Goal: Register for event/course

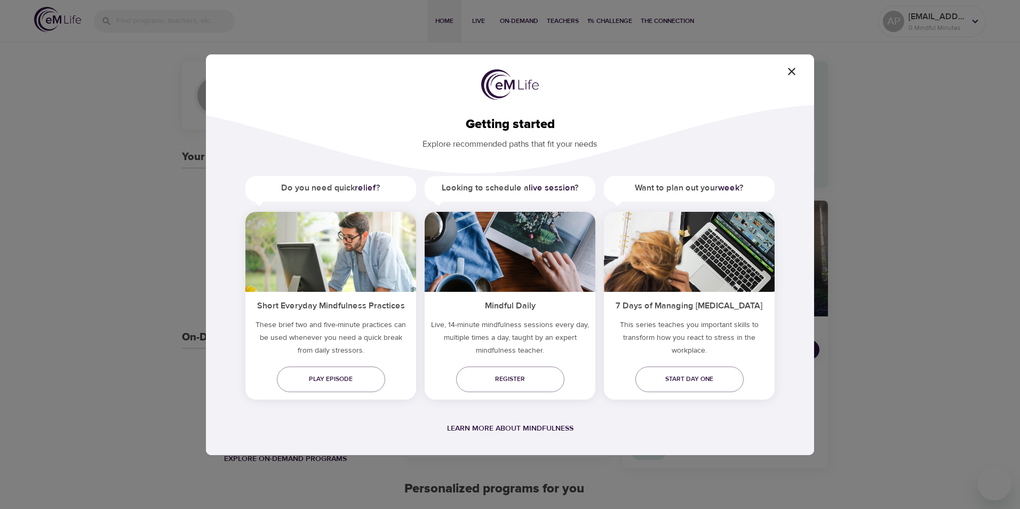
click at [796, 68] on icon "button" at bounding box center [791, 71] width 13 height 13
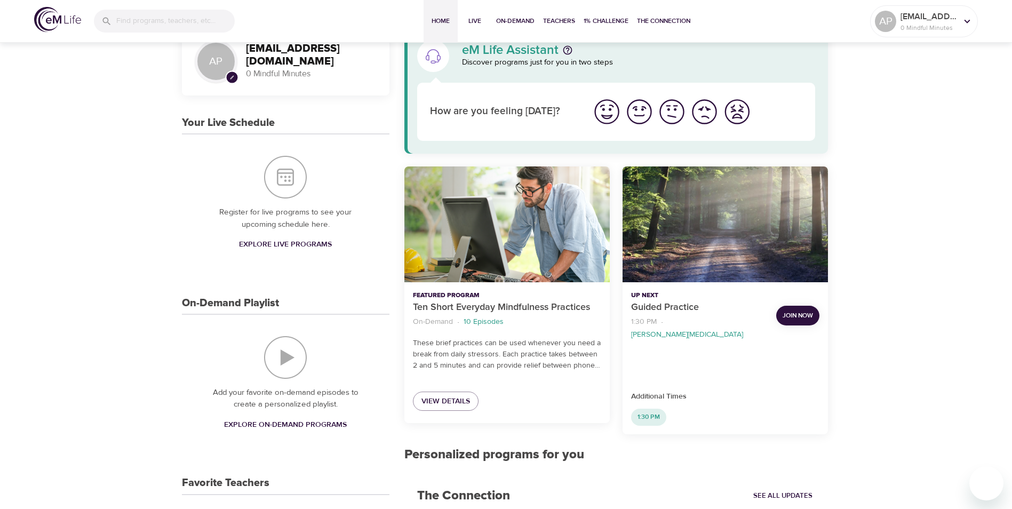
scroll to position [53, 0]
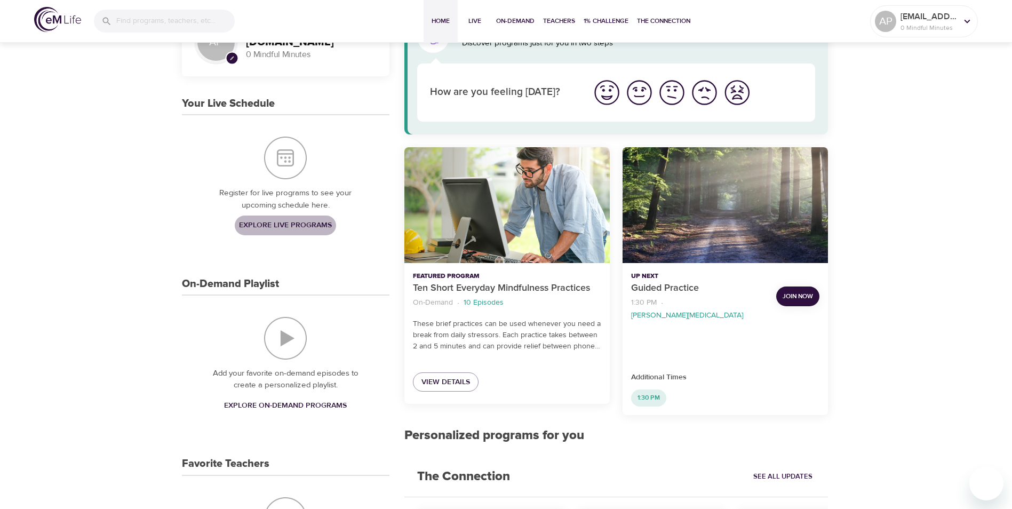
click at [313, 232] on span "Explore Live Programs" at bounding box center [285, 225] width 93 height 13
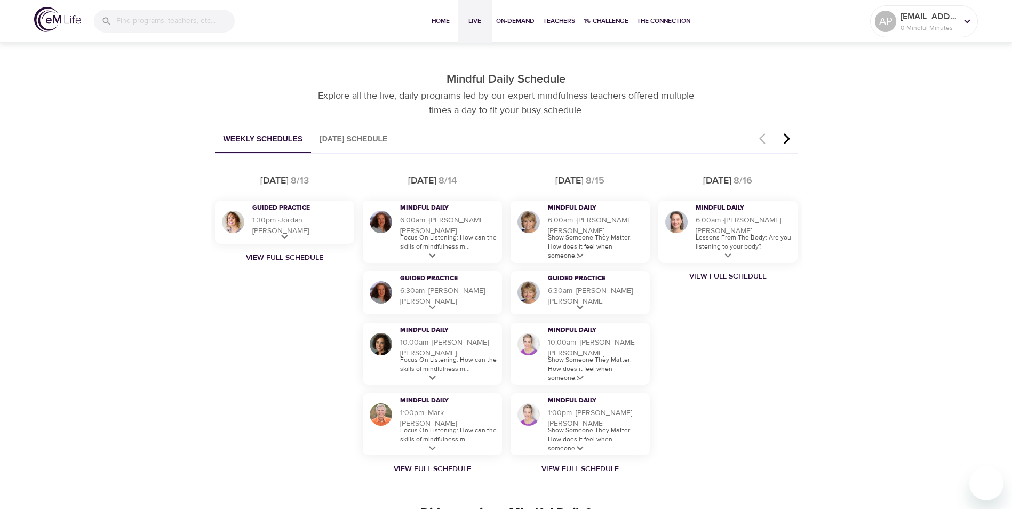
scroll to position [587, 0]
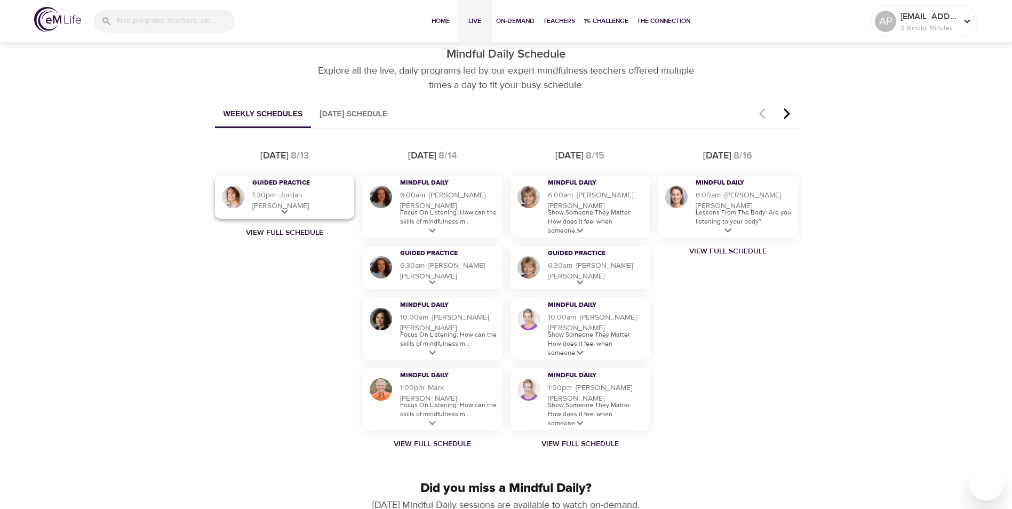
click at [279, 211] on icon at bounding box center [284, 211] width 13 height 13
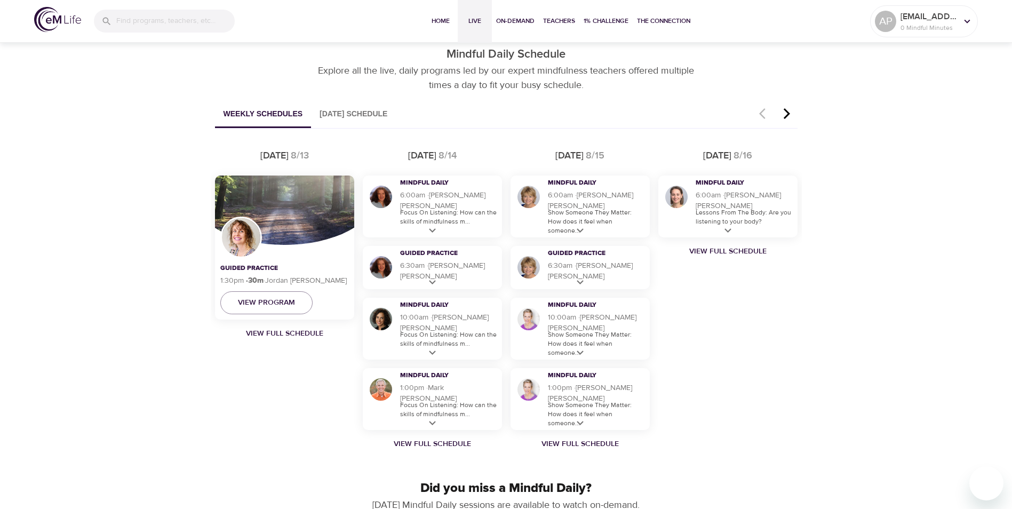
click at [954, 258] on div "Discover Live Programs Live sessions taught by our mindfulness experts. Whether…" at bounding box center [506, 372] width 1012 height 1838
click at [434, 422] on icon at bounding box center [432, 423] width 7 height 4
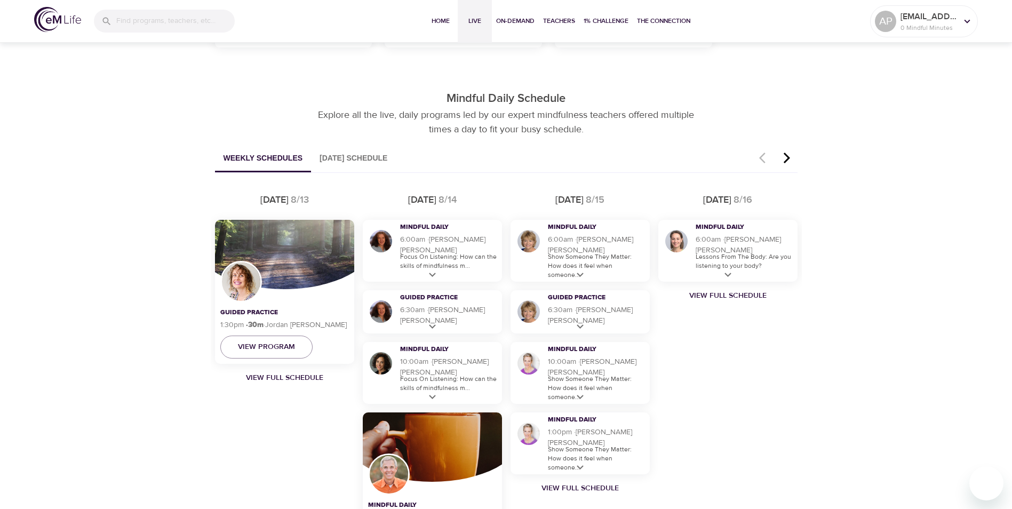
scroll to position [534, 0]
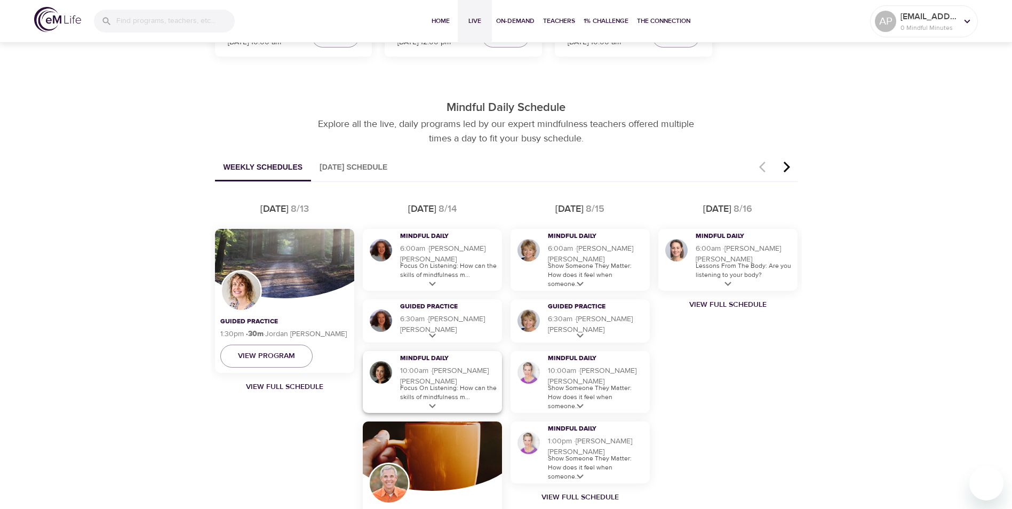
click at [430, 402] on icon at bounding box center [432, 406] width 13 height 13
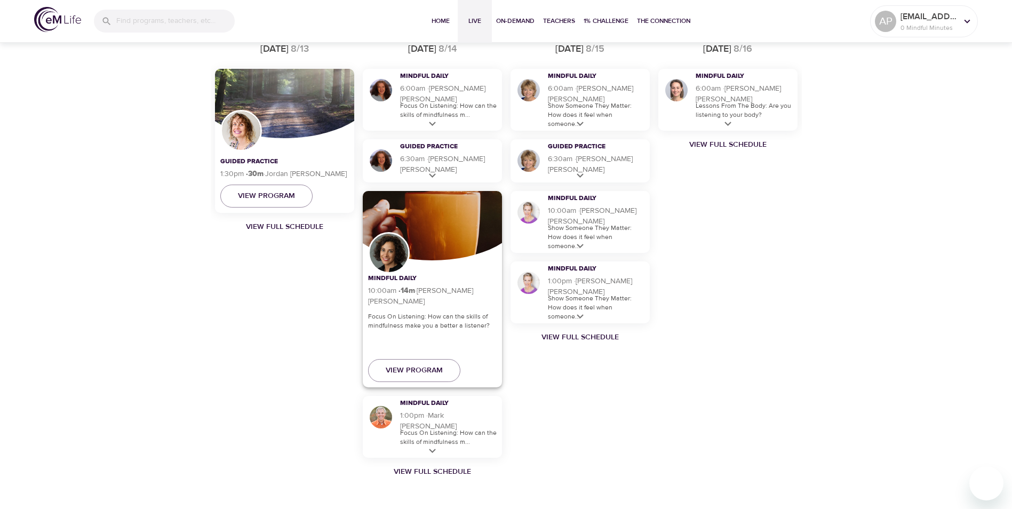
scroll to position [747, 0]
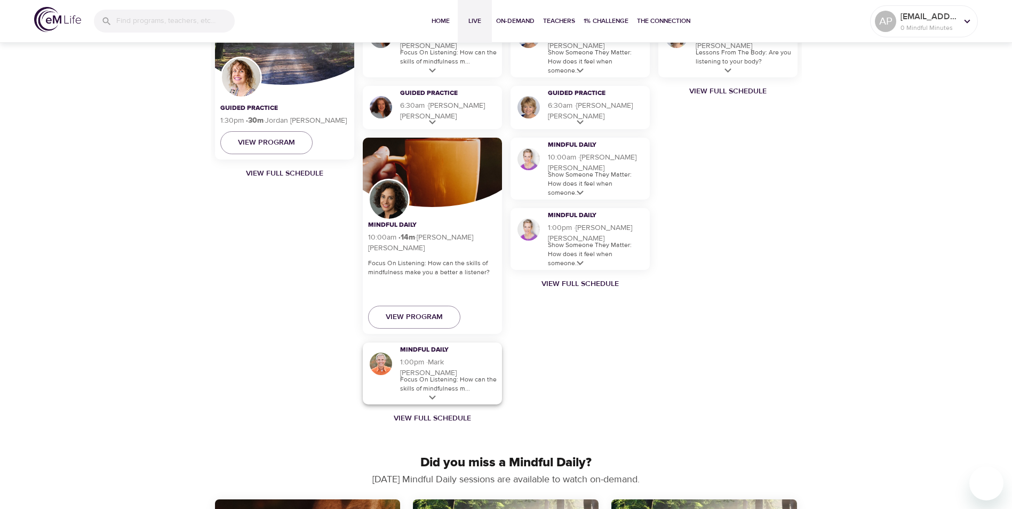
click at [434, 396] on icon at bounding box center [432, 397] width 7 height 4
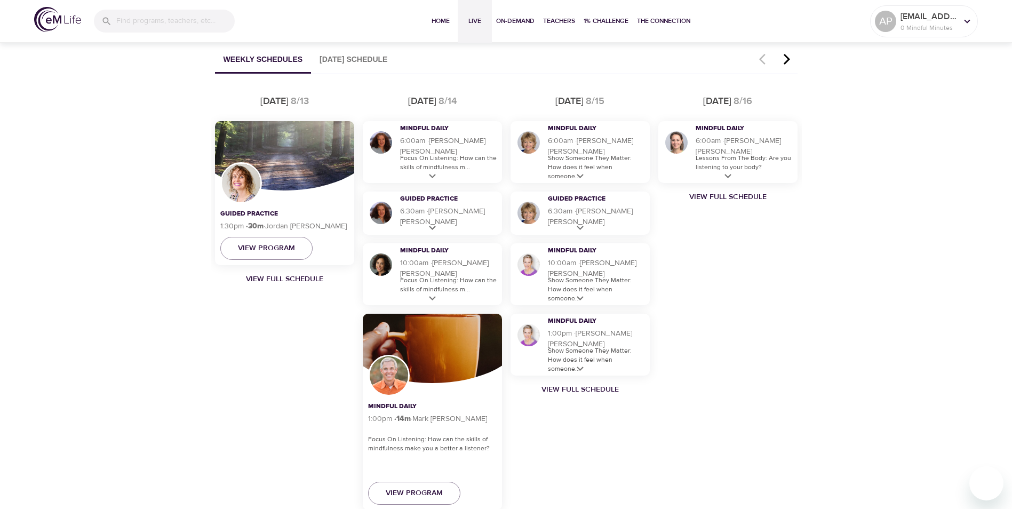
scroll to position [640, 0]
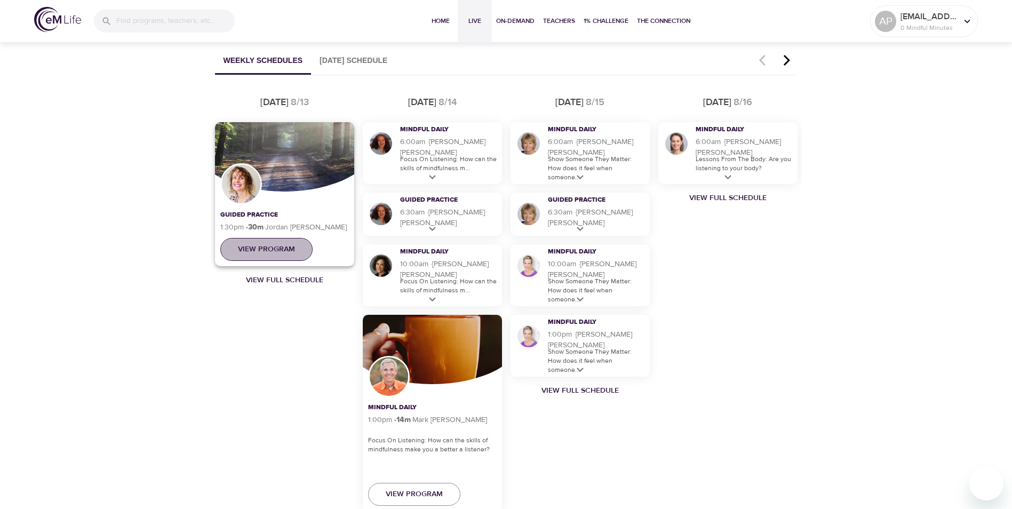
click at [263, 245] on span "View Program" at bounding box center [266, 249] width 57 height 13
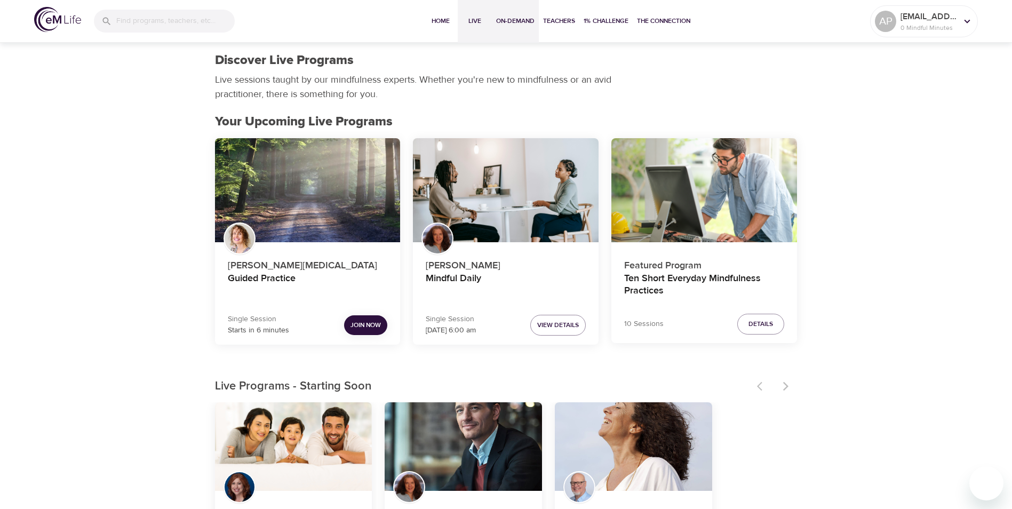
click at [520, 18] on span "On-Demand" at bounding box center [515, 20] width 38 height 11
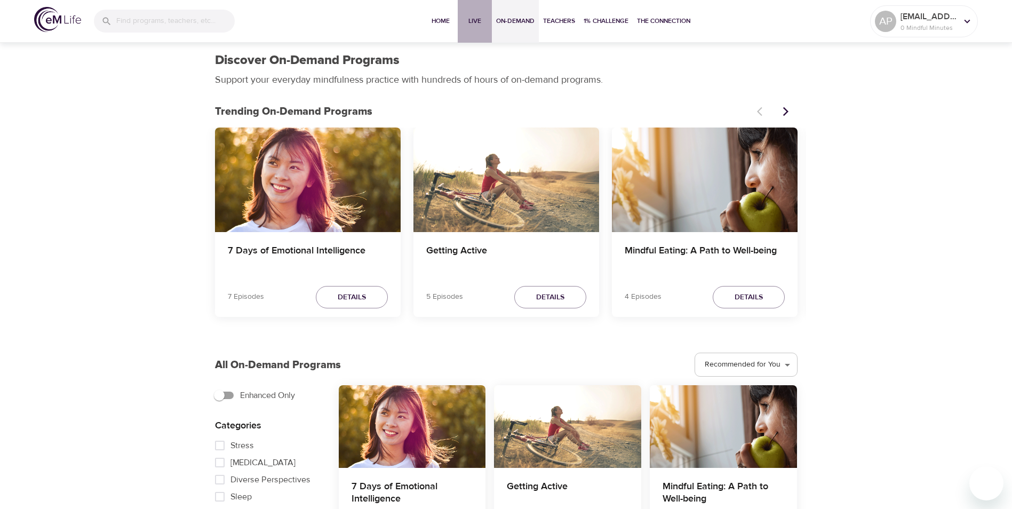
click at [469, 19] on span "Live" at bounding box center [475, 20] width 26 height 11
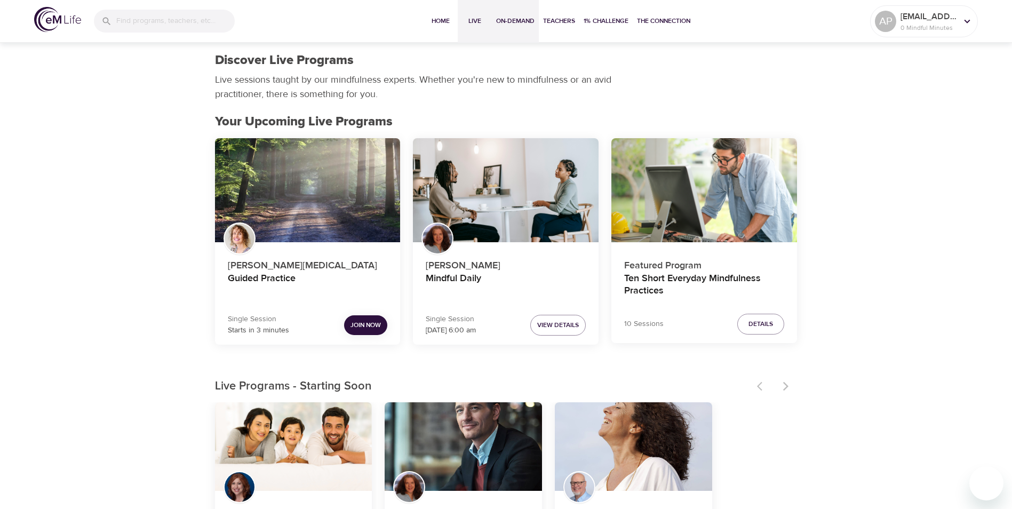
click at [513, 24] on span "On-Demand" at bounding box center [515, 20] width 38 height 11
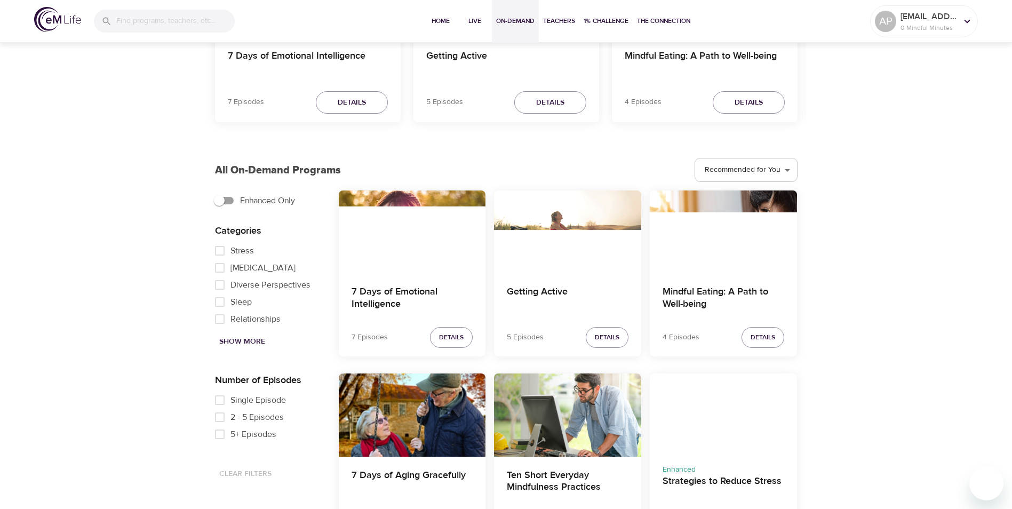
scroll to position [213, 0]
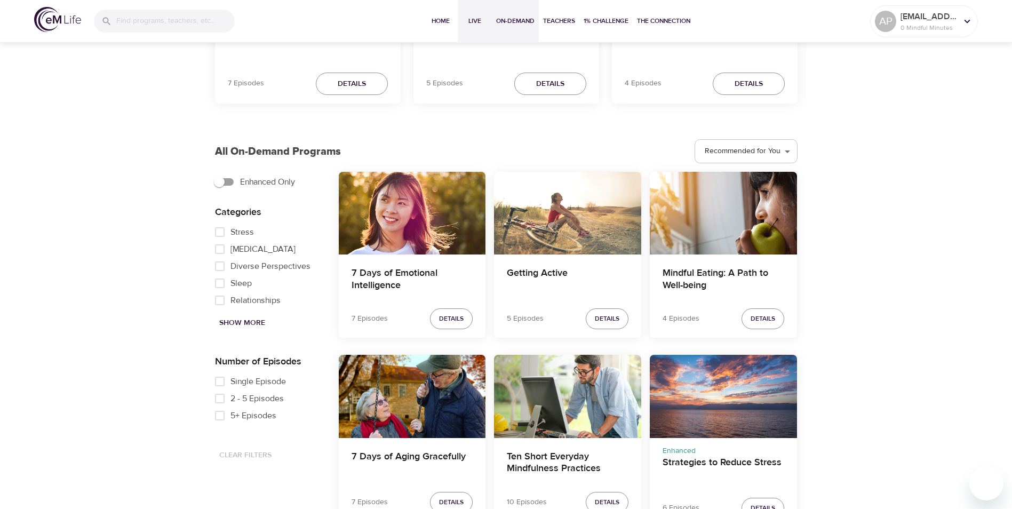
click at [473, 20] on span "Live" at bounding box center [475, 20] width 26 height 11
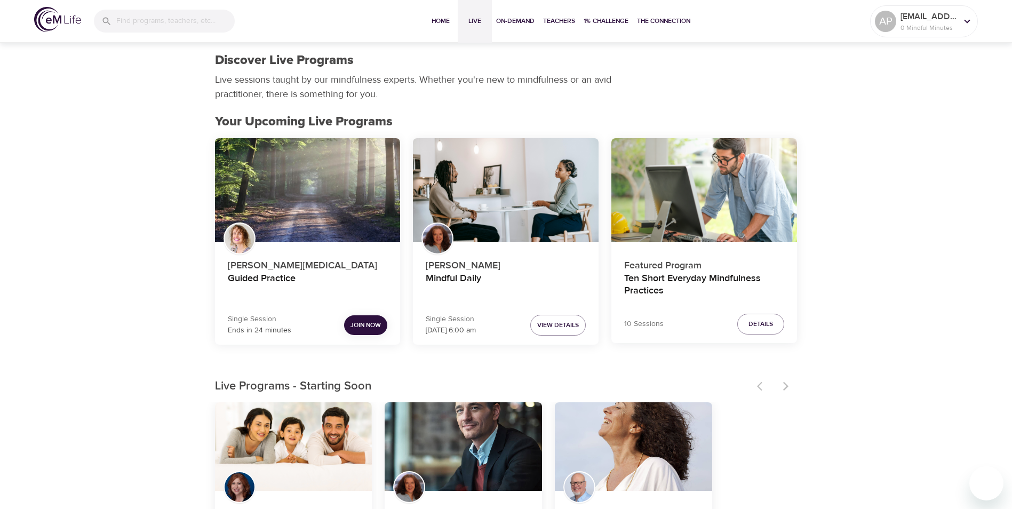
click at [356, 324] on span "Join Now" at bounding box center [366, 325] width 30 height 11
